Goal: Task Accomplishment & Management: Manage account settings

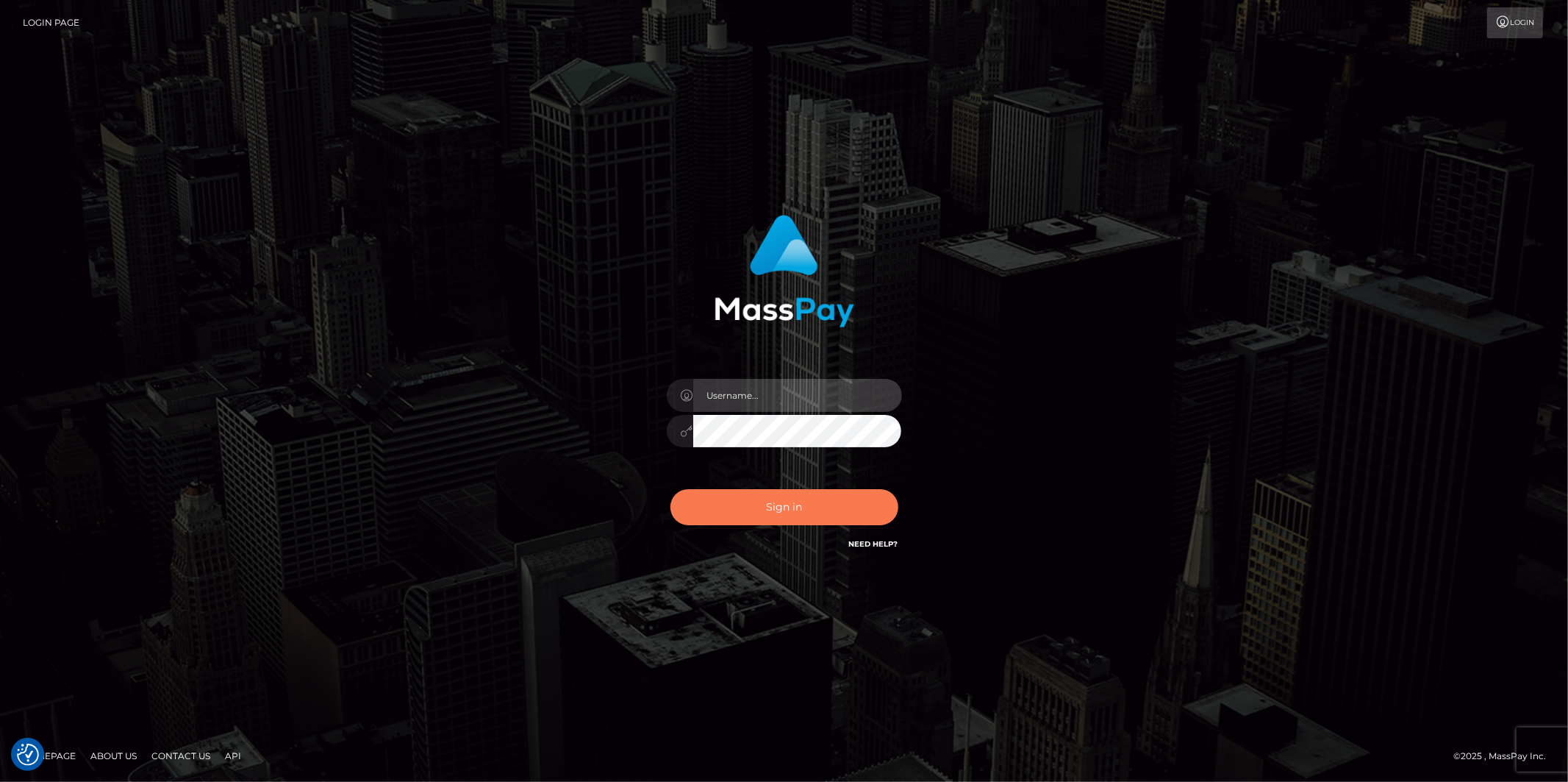
type input "Jonathan.megabonanza"
click at [767, 502] on button "Sign in" at bounding box center [785, 507] width 228 height 36
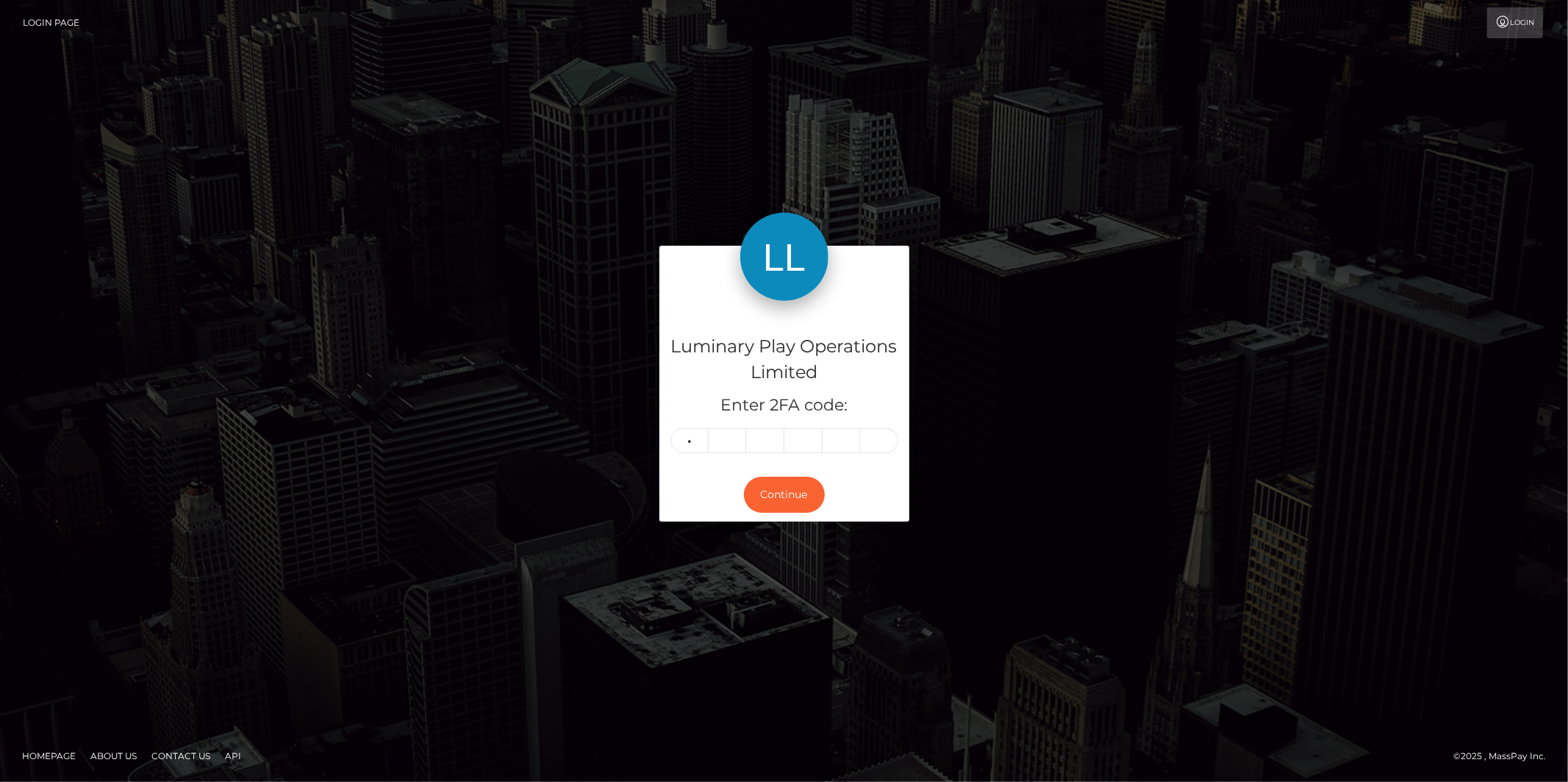
type input "5"
type input "1"
type input "6"
type input "3"
type input "6"
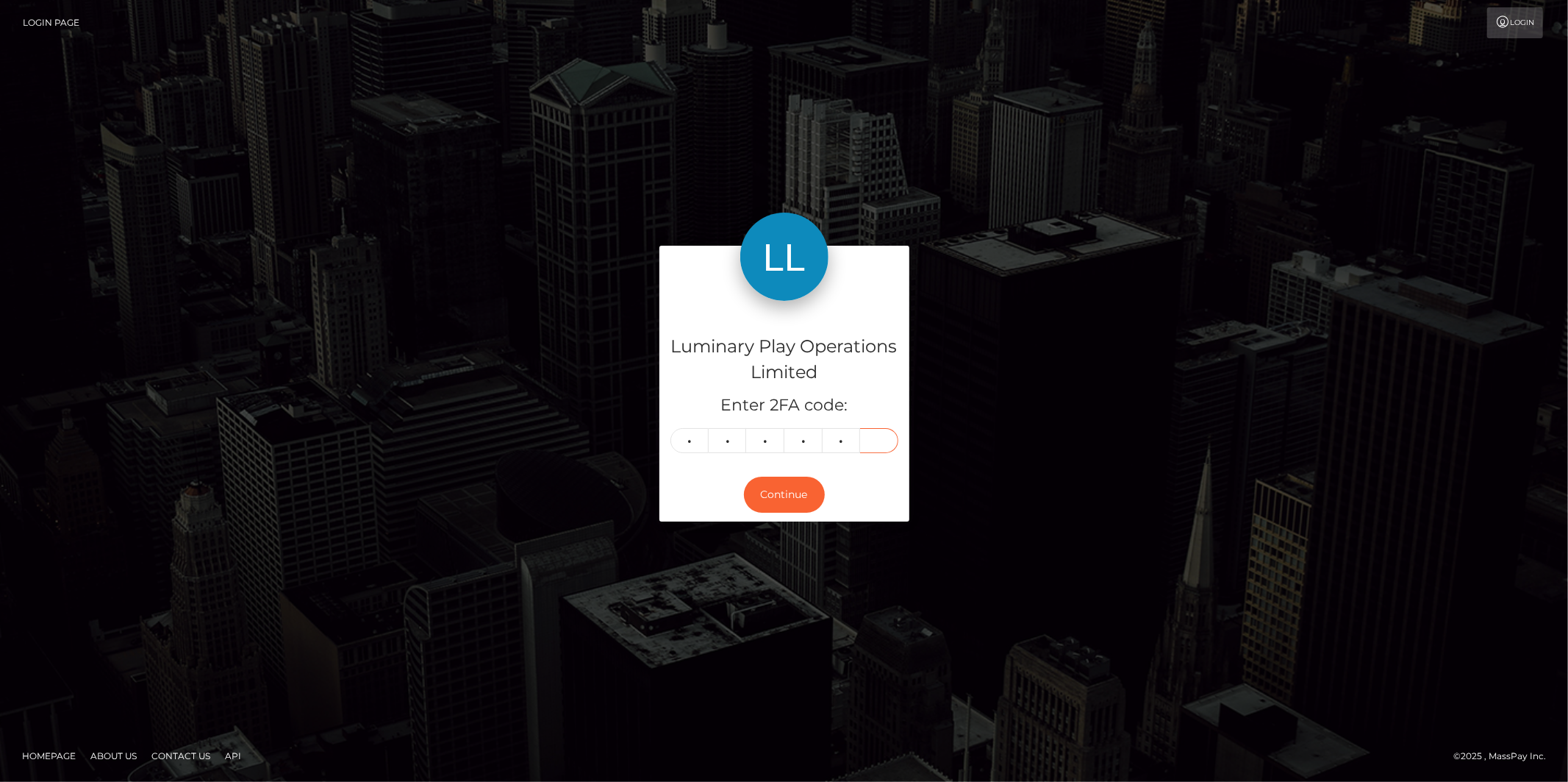
type input "1"
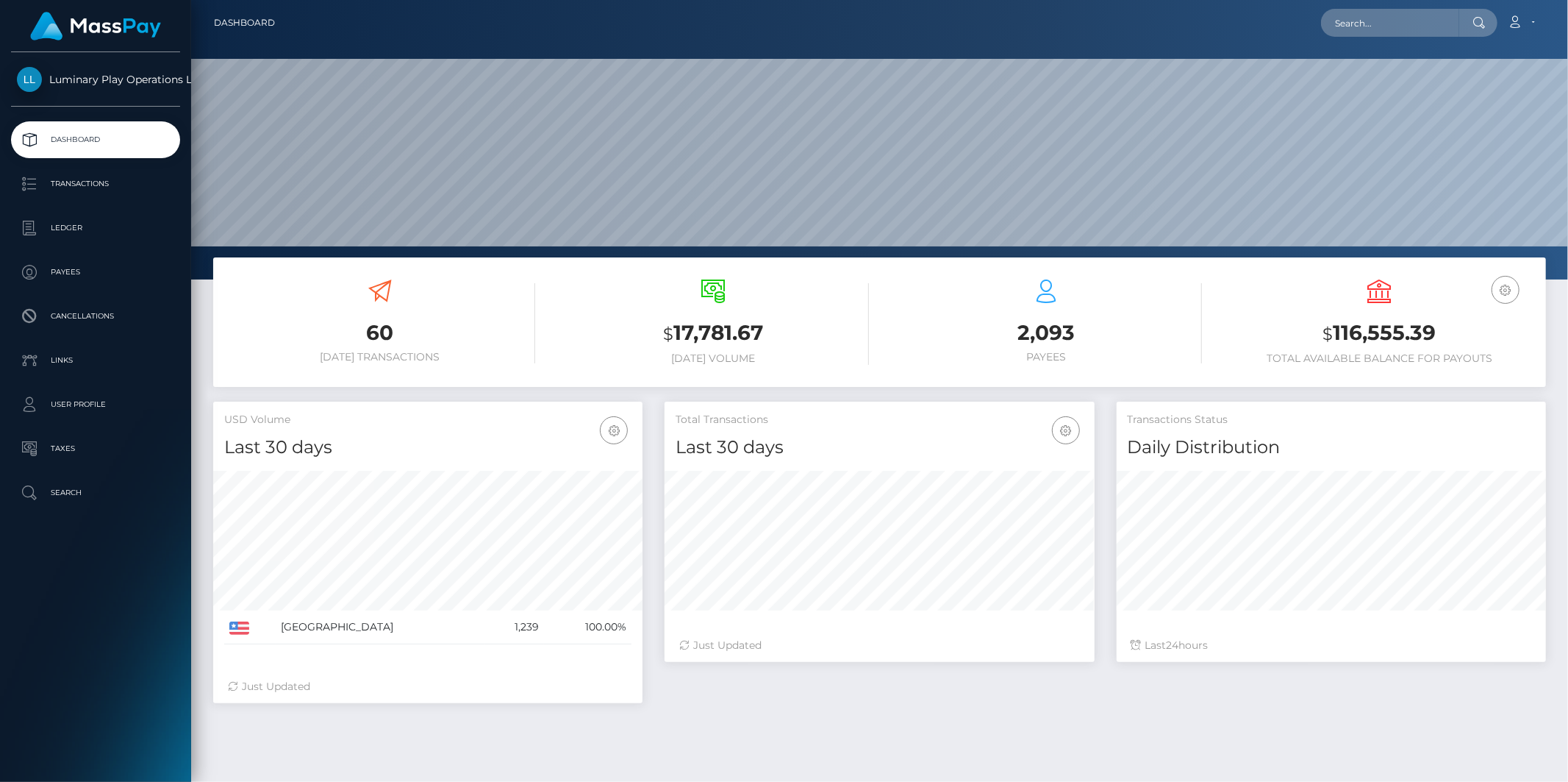
scroll to position [261, 430]
drag, startPoint x: 1445, startPoint y: 335, endPoint x: 1335, endPoint y: 337, distance: 110.0
click at [1335, 337] on h3 "$ 116,555.39" at bounding box center [1379, 333] width 311 height 30
copy h3 "116,555.39"
